Goal: Check status

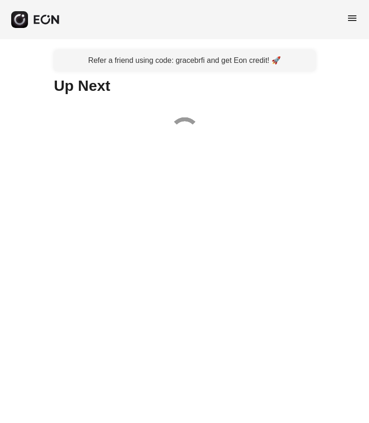
click at [348, 23] on span "menu" at bounding box center [351, 18] width 11 height 11
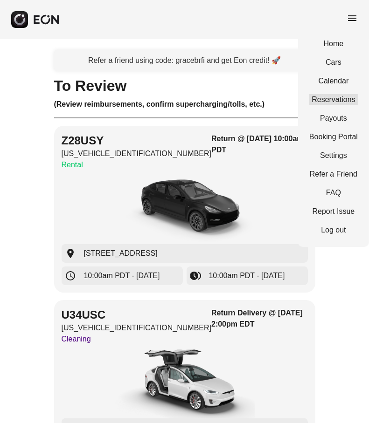
click at [327, 94] on link "Reservations" at bounding box center [333, 99] width 48 height 11
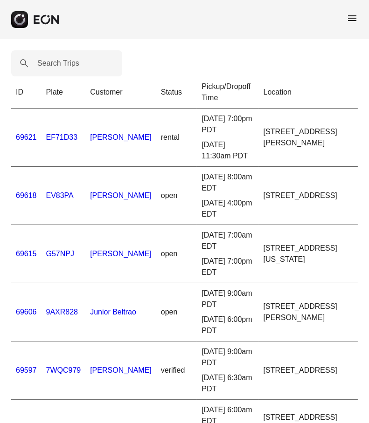
click at [29, 131] on td "69621" at bounding box center [26, 138] width 30 height 58
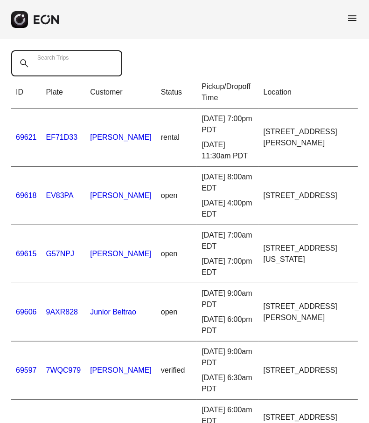
click at [40, 69] on Trips "Search Trips" at bounding box center [66, 63] width 111 height 26
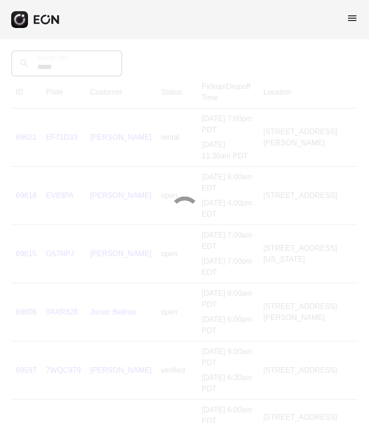
type Trips "*********"
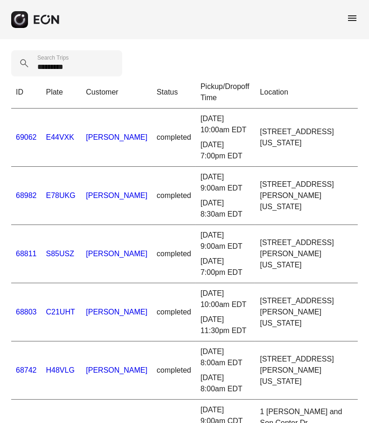
click at [22, 252] on link "68811" at bounding box center [26, 254] width 21 height 8
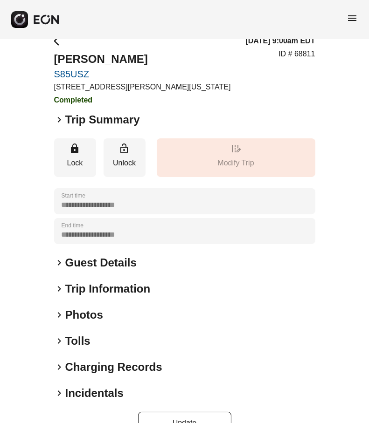
scroll to position [41, 0]
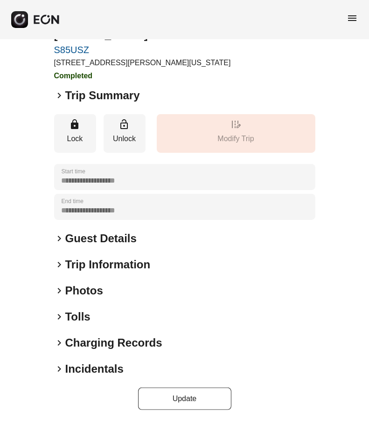
click at [102, 372] on h2 "Incidentals" at bounding box center [94, 369] width 58 height 15
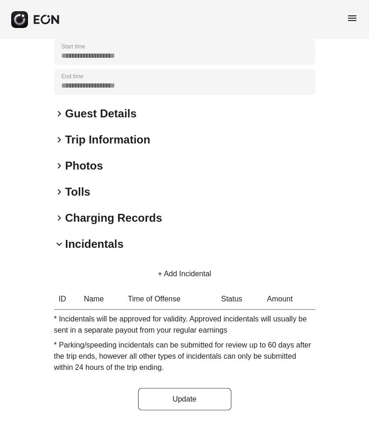
scroll to position [167, 0]
drag, startPoint x: 101, startPoint y: 312, endPoint x: 335, endPoint y: 322, distance: 233.7
click at [335, 322] on div "**********" at bounding box center [184, 147] width 369 height 551
